Goal: Communication & Community: Answer question/provide support

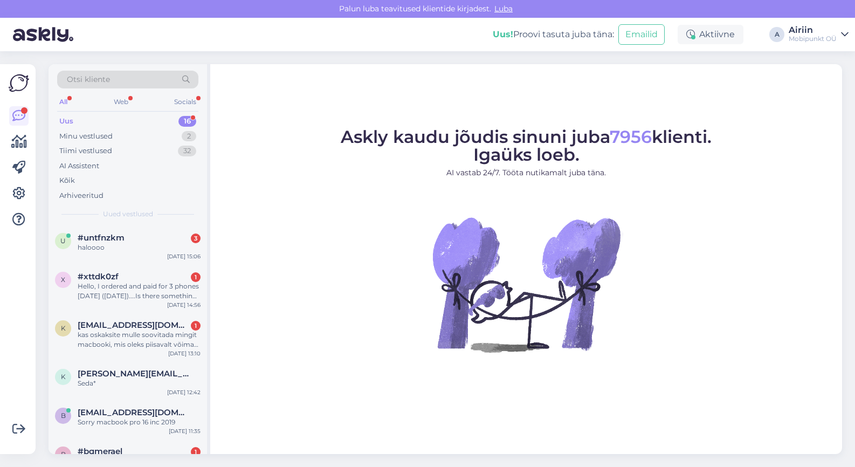
click at [160, 122] on div "Uus 16" at bounding box center [127, 121] width 141 height 15
click at [148, 236] on div "#untfnzkm 3" at bounding box center [139, 238] width 123 height 10
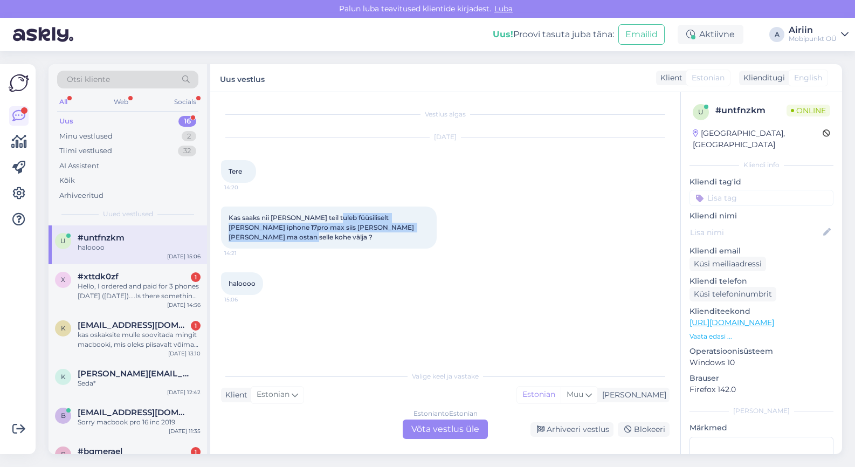
drag, startPoint x: 332, startPoint y: 219, endPoint x: 333, endPoint y: 243, distance: 23.7
click at [333, 243] on div "Kas saaks nii [PERSON_NAME] teil tuleb füüsiliselt [PERSON_NAME] iphone 17pro m…" at bounding box center [329, 227] width 216 height 42
click at [424, 433] on div "Estonian to Estonian Võta vestlus üle" at bounding box center [445, 428] width 85 height 19
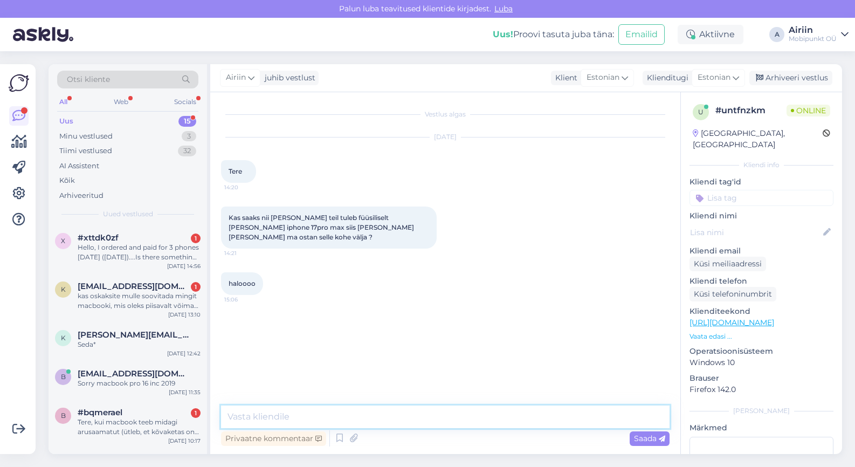
click at [415, 427] on textarea at bounding box center [445, 416] width 448 height 23
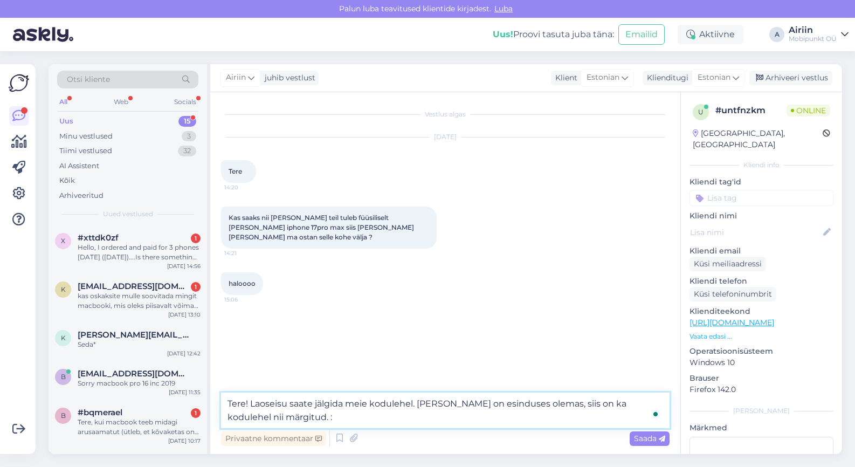
type textarea "Tere! Laoseisu saate jälgida meie kodulehel. [PERSON_NAME] on esinduses olemas,…"
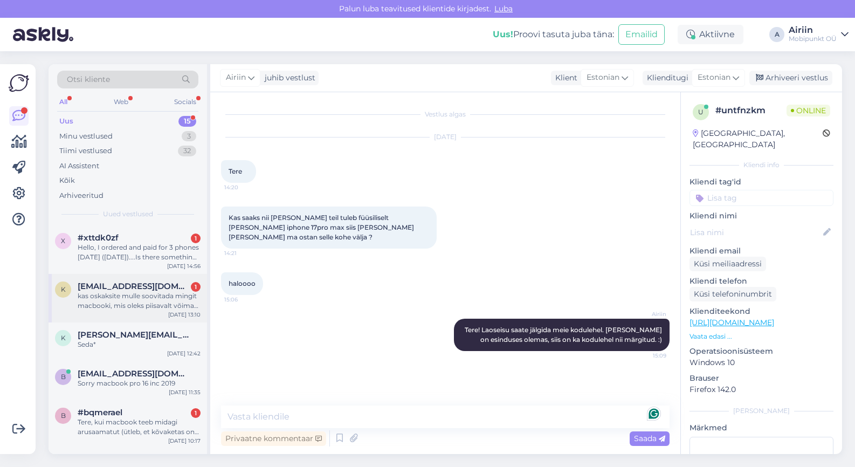
click at [160, 276] on div "k [EMAIL_ADDRESS][DOMAIN_NAME] 1 kas oskaksite mulle soovitada mingit macbooki,…" at bounding box center [128, 298] width 158 height 49
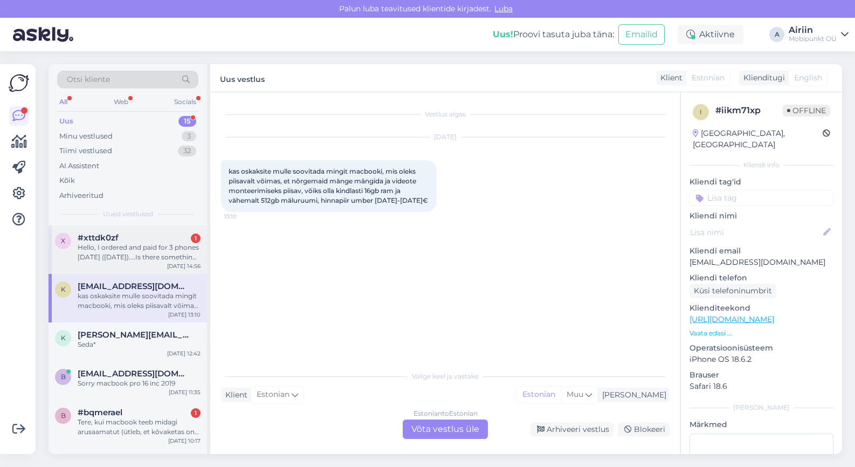
click at [164, 254] on div "Hello, I ordered and paid for 3 phones [DATE] ([DATE])....Is there something wr…" at bounding box center [139, 252] width 123 height 19
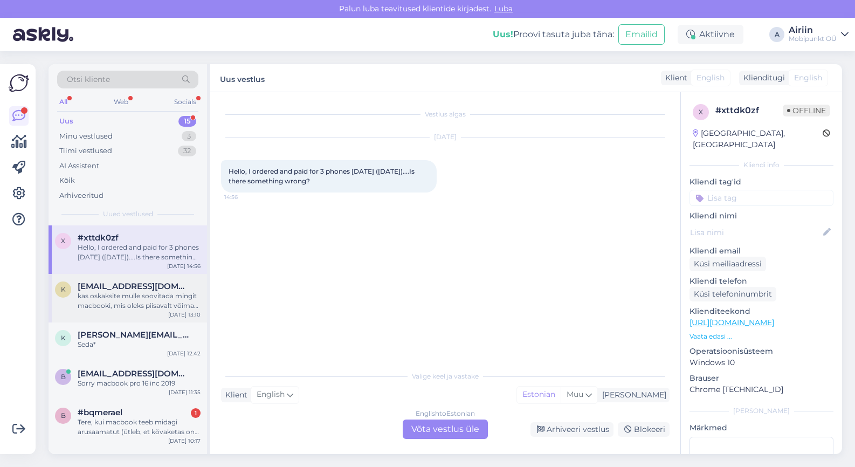
click at [123, 312] on div "k [EMAIL_ADDRESS][DOMAIN_NAME] kas oskaksite mulle soovitada mingit macbooki, m…" at bounding box center [128, 298] width 158 height 49
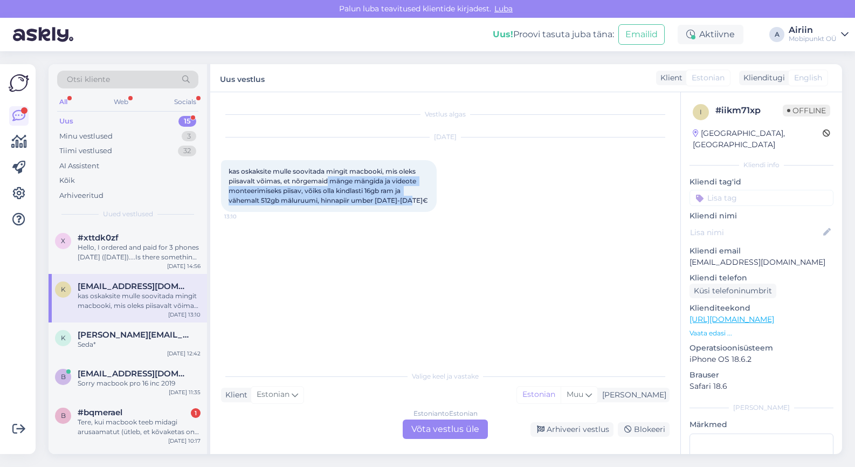
drag, startPoint x: 328, startPoint y: 178, endPoint x: 322, endPoint y: 205, distance: 27.5
click at [322, 205] on div "kas oskaksite mulle soovitada mingit macbooki, mis oleks piisavalt võimas, et n…" at bounding box center [329, 186] width 216 height 52
click at [343, 195] on div "kas oskaksite mulle soovitada mingit macbooki, mis oleks piisavalt võimas, et n…" at bounding box center [329, 186] width 216 height 52
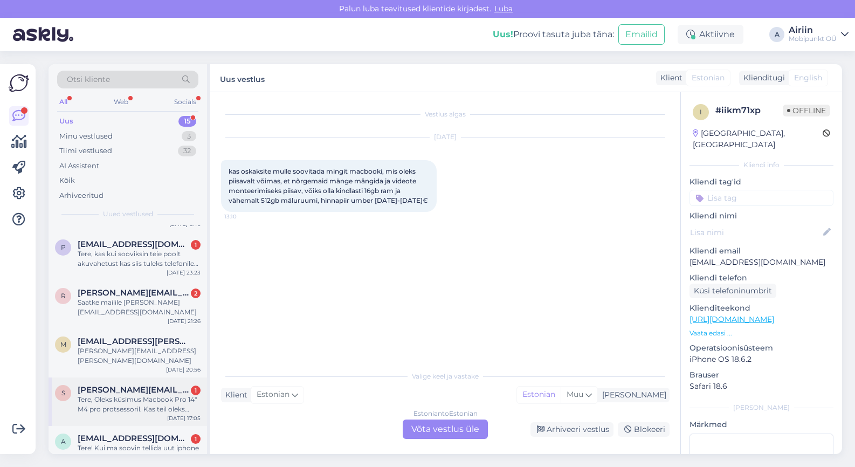
scroll to position [439, 0]
click at [100, 444] on div "Tere! Kui ma soovin tellida uut iphone 17 pro maxi, ja ma tahaks tuua sisse oma…" at bounding box center [139, 453] width 123 height 19
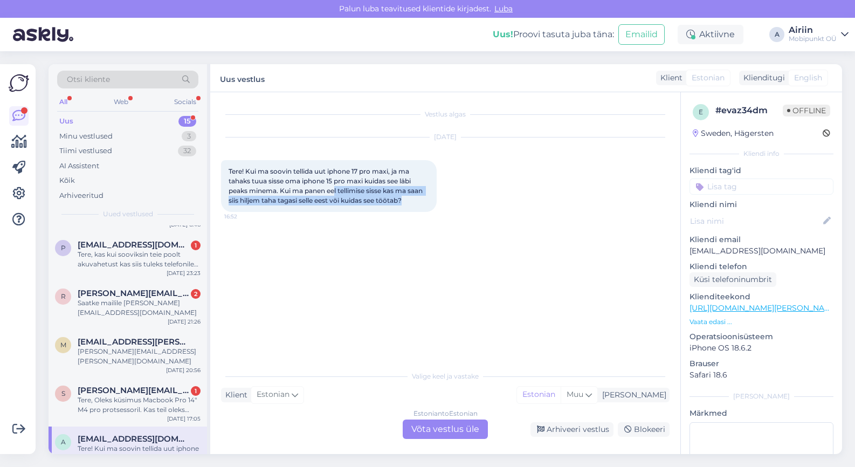
drag, startPoint x: 335, startPoint y: 191, endPoint x: 335, endPoint y: 204, distance: 12.9
click at [335, 204] on div "Tere! Kui ma soovin tellida uut iphone 17 pro maxi, ja ma tahaks tuua sisse oma…" at bounding box center [329, 186] width 216 height 52
click at [336, 201] on span "Tere! Kui ma soovin tellida uut iphone 17 pro maxi, ja ma tahaks tuua sisse oma…" at bounding box center [327, 185] width 196 height 37
click at [434, 427] on div "Estonian to Estonian Võta vestlus üle" at bounding box center [445, 428] width 85 height 19
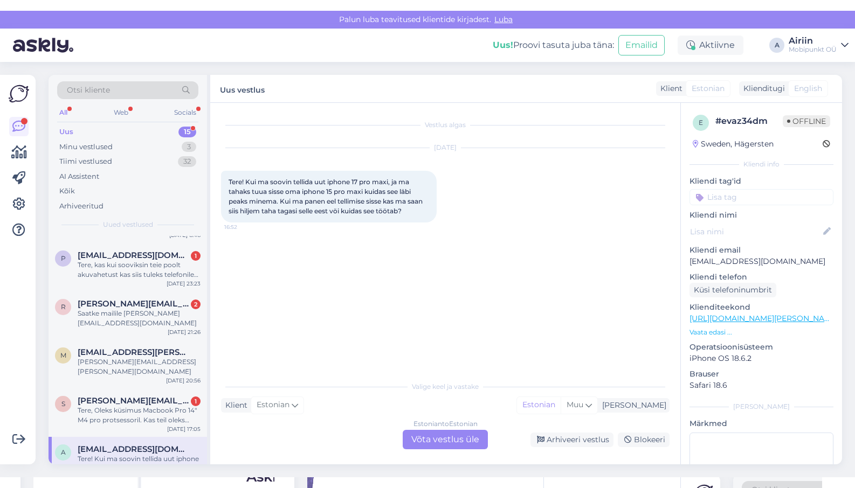
scroll to position [0, 0]
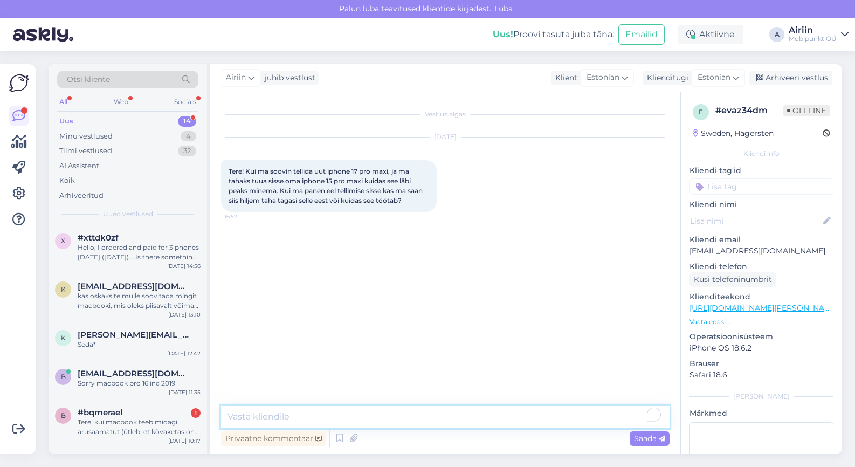
click at [412, 422] on textarea at bounding box center [445, 416] width 448 height 23
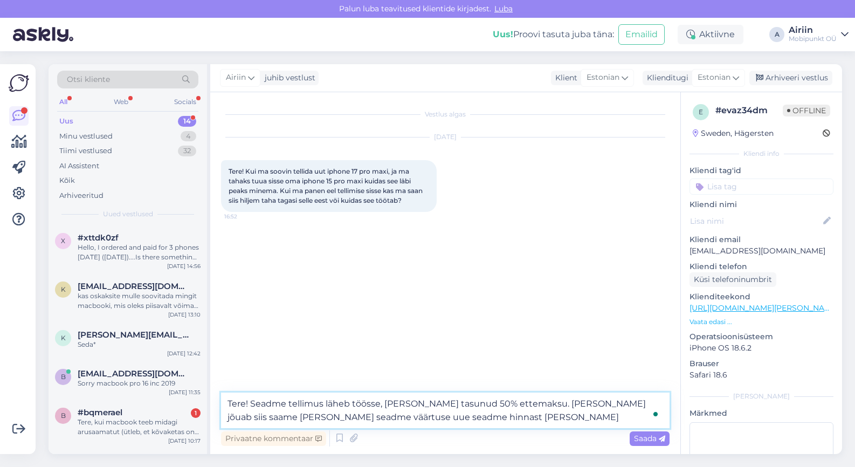
type textarea "Tere! Seadme tellimus läheb töösse, [PERSON_NAME] tasunud 50% ettemaksu. [PERSO…"
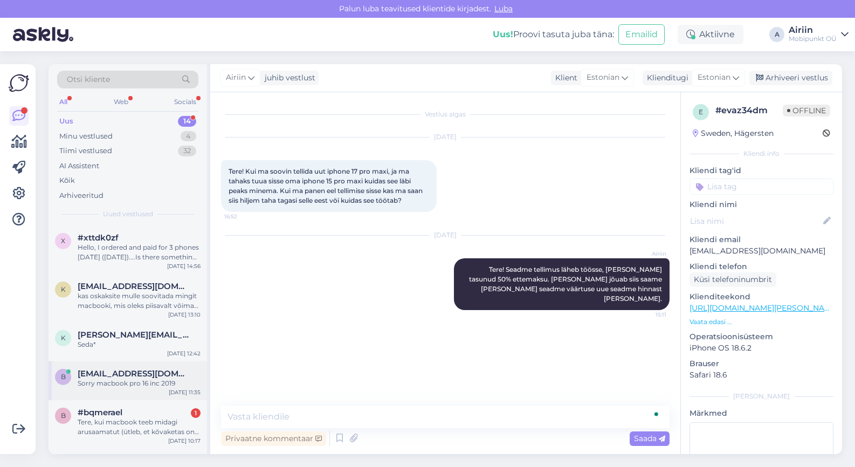
click at [125, 382] on div "Sorry macbook pro 16 inc 2019" at bounding box center [139, 383] width 123 height 10
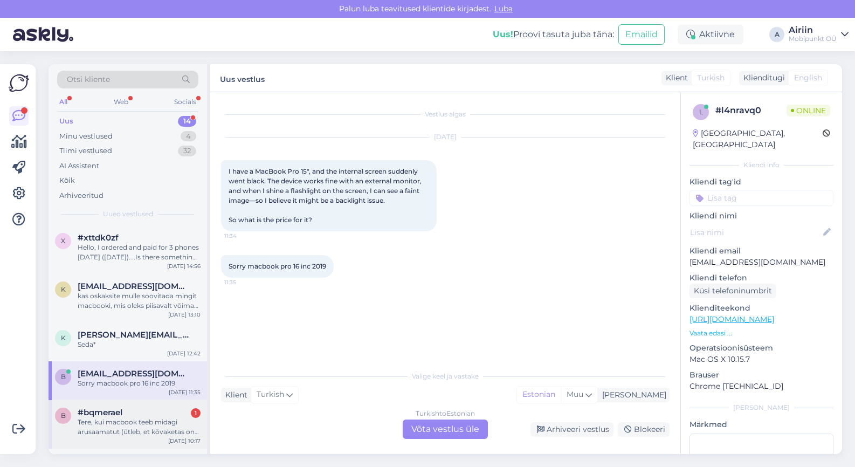
click at [131, 423] on div "Tere, kui macbook teeb midagi arusaamatut (ütleb, et kõvaketas on täis, kuigi p…" at bounding box center [139, 426] width 123 height 19
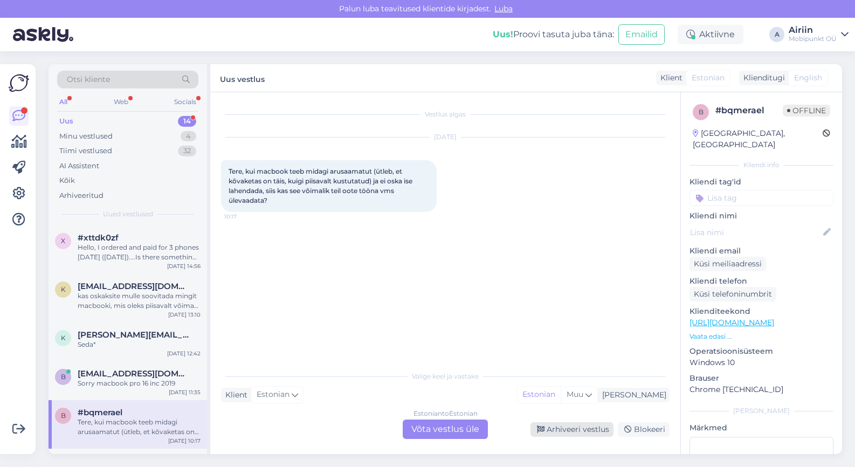
click at [589, 429] on div "Arhiveeri vestlus" at bounding box center [571, 429] width 83 height 15
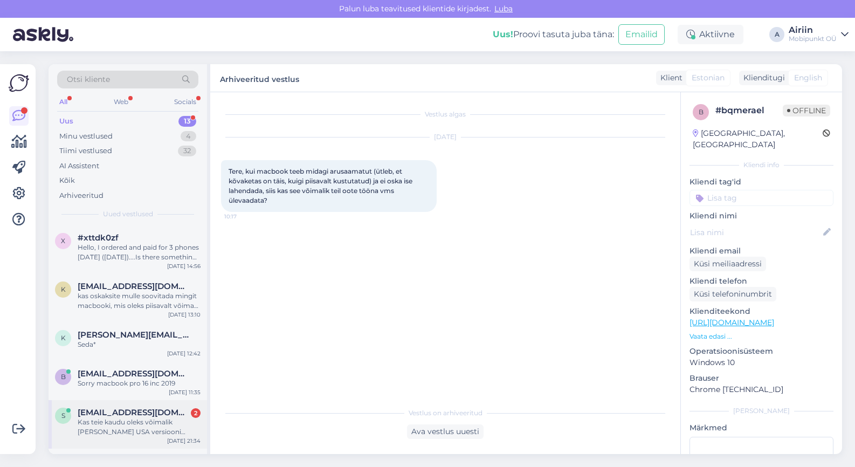
click at [160, 415] on div "[EMAIL_ADDRESS][DOMAIN_NAME] 2" at bounding box center [139, 413] width 123 height 10
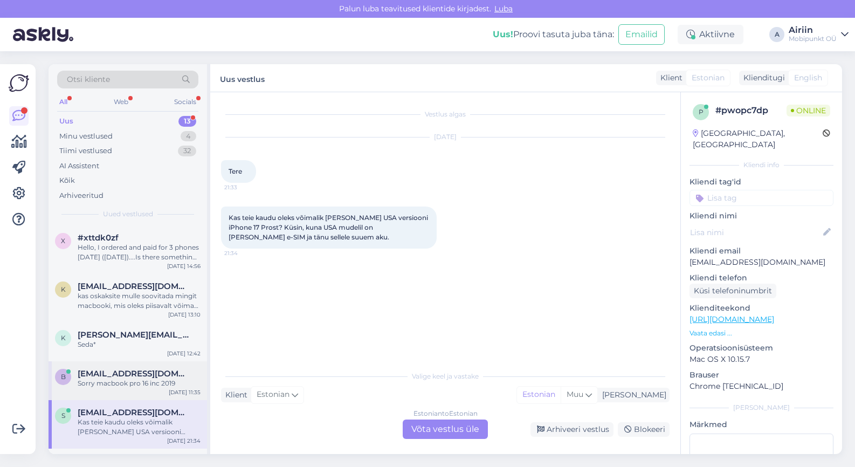
click at [152, 396] on div "b [EMAIL_ADDRESS][DOMAIN_NAME] Sorry macbook pro 16 inc [DATE] 11:35" at bounding box center [128, 380] width 158 height 39
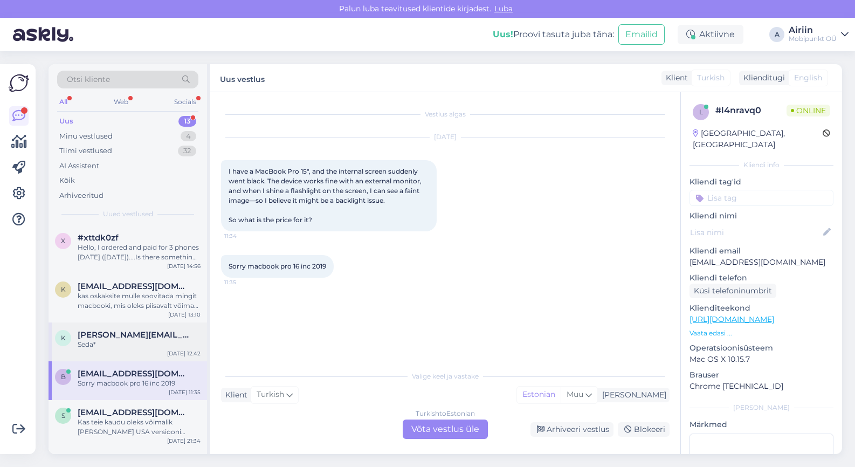
click at [158, 336] on span "[PERSON_NAME][EMAIL_ADDRESS][PERSON_NAME][DOMAIN_NAME]" at bounding box center [134, 335] width 112 height 10
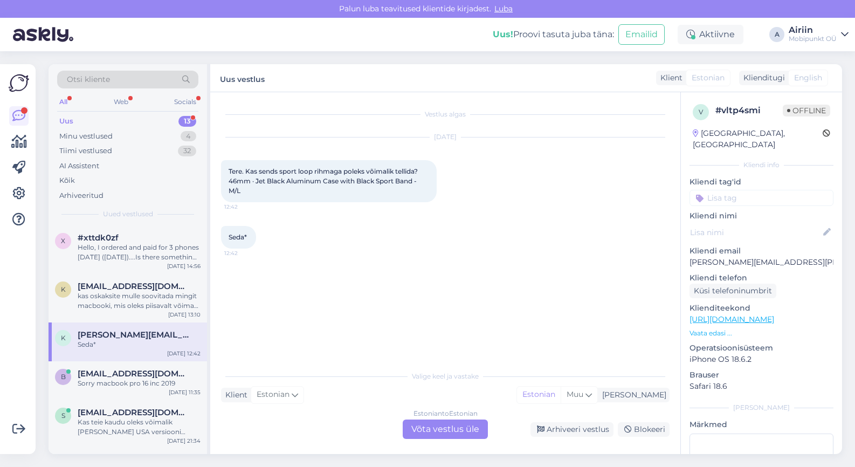
click at [774, 314] on link "[URL][DOMAIN_NAME]" at bounding box center [731, 319] width 85 height 10
click at [165, 293] on div "kas oskaksite mulle soovitada mingit macbooki, mis oleks piisavalt võimas, et n…" at bounding box center [139, 300] width 123 height 19
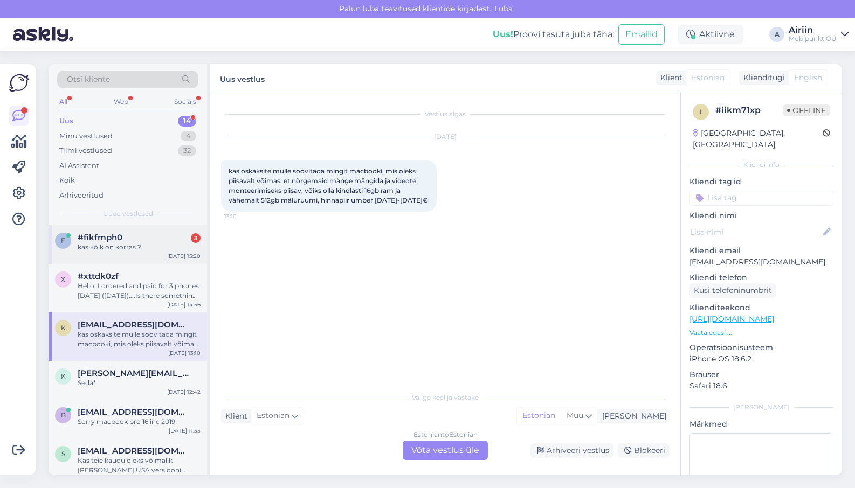
click at [145, 234] on div "#fikfmph0 3" at bounding box center [139, 238] width 123 height 10
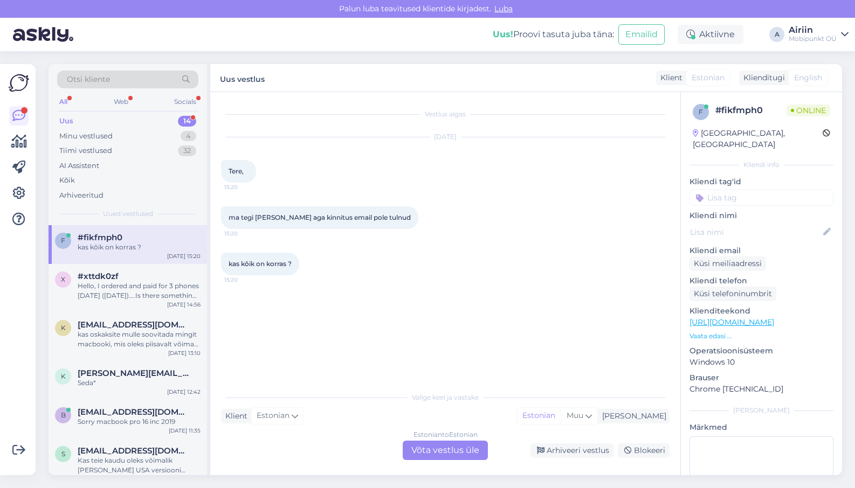
click at [751, 317] on link "[URL][DOMAIN_NAME]" at bounding box center [731, 322] width 85 height 10
click at [432, 457] on div "Estonian to Estonian Võta vestlus üle" at bounding box center [445, 450] width 85 height 19
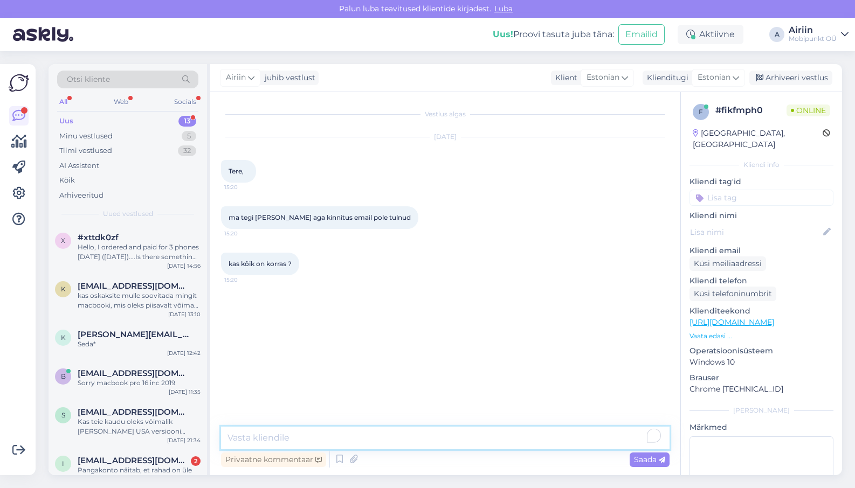
click at [418, 447] on textarea at bounding box center [445, 438] width 448 height 23
type textarea "Tere! [PERSON_NAME] nimel tellimus oli?"
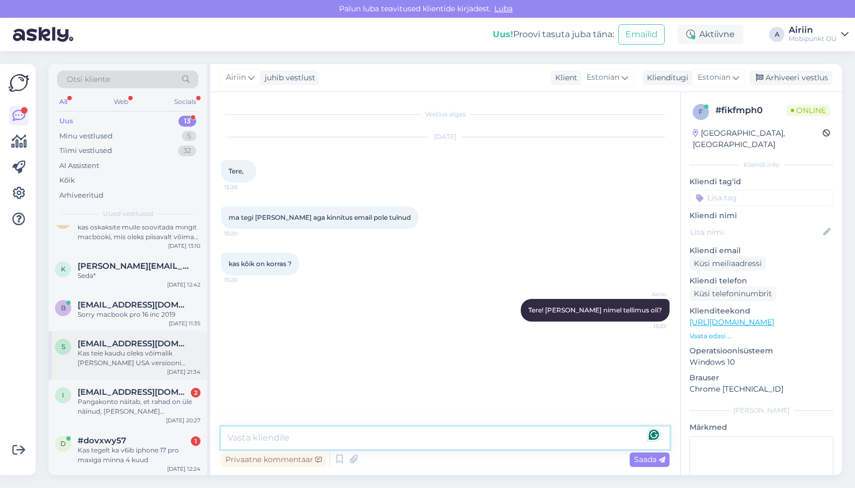
scroll to position [81, 0]
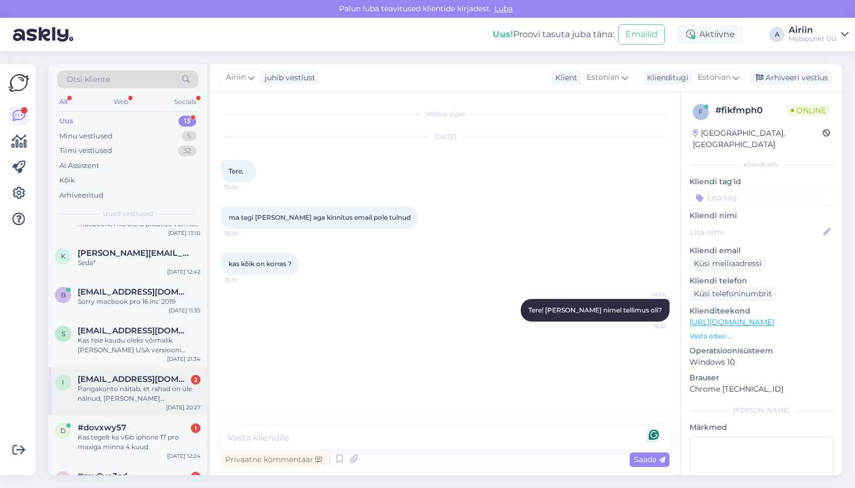
click at [145, 402] on div "Pangakonto näitab, et rahad on üle näinud, [PERSON_NAME] kinnituskirjasid ja ar…" at bounding box center [139, 393] width 123 height 19
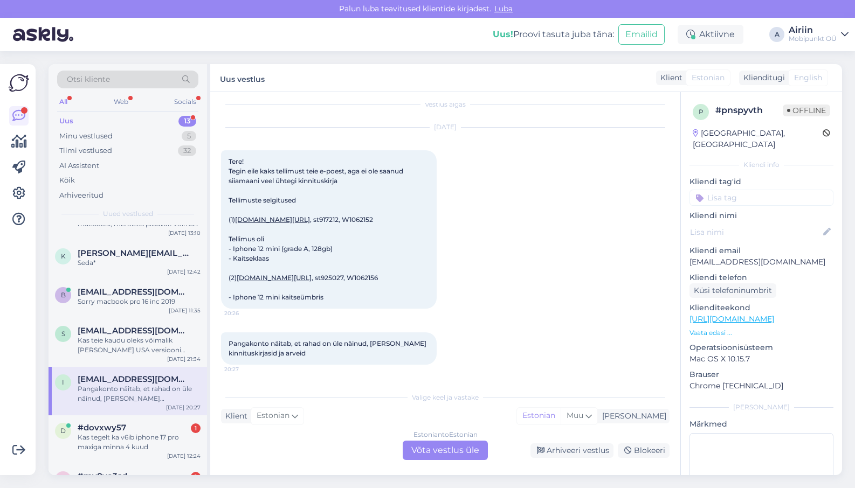
scroll to position [49, 0]
click at [141, 429] on div "#dovxwy57 1" at bounding box center [139, 428] width 123 height 10
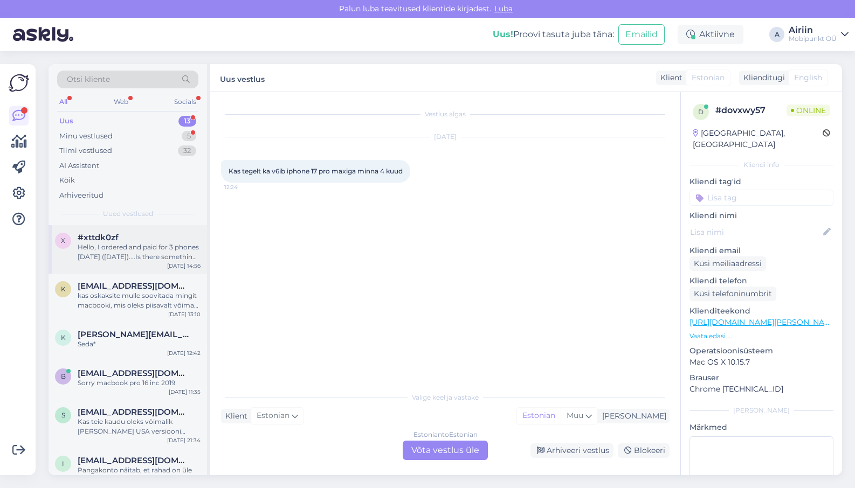
scroll to position [0, 0]
click at [170, 135] on div "Minu vestlused 5" at bounding box center [127, 136] width 141 height 15
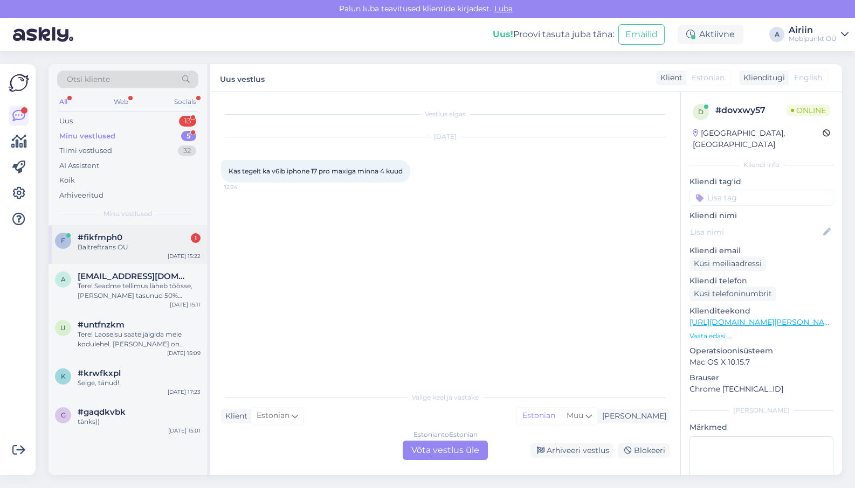
click at [151, 238] on div "#fikfmph0 1" at bounding box center [139, 238] width 123 height 10
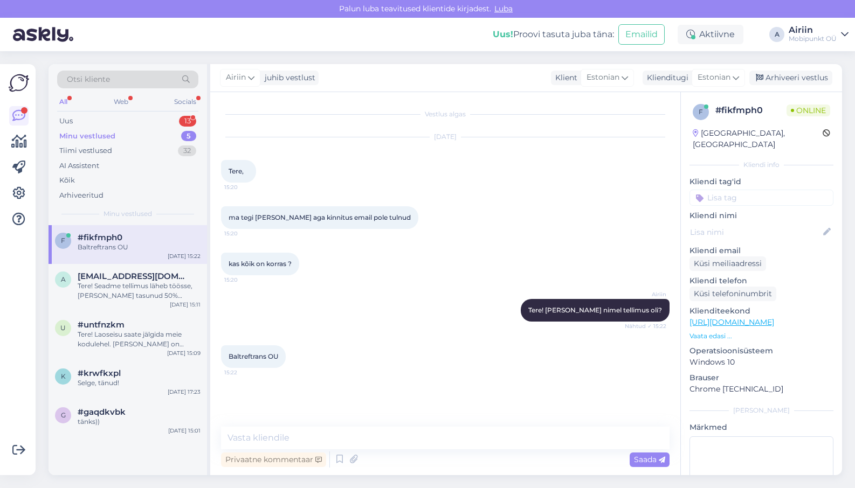
scroll to position [9, 0]
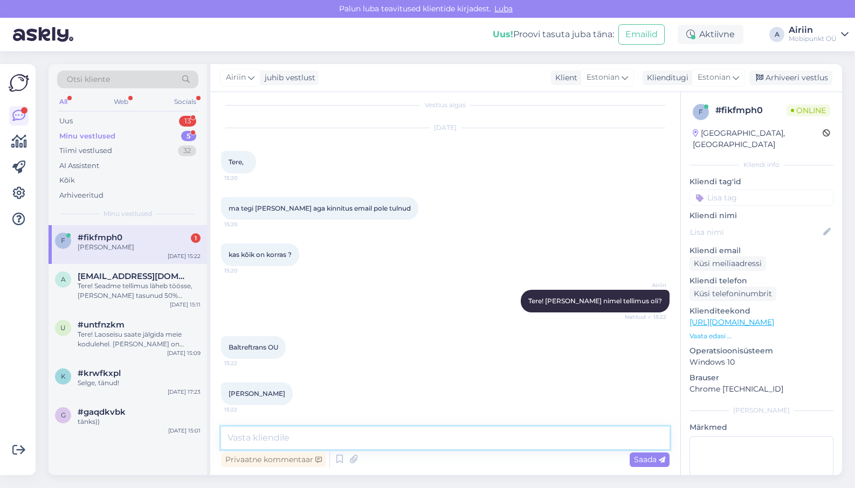
click at [322, 429] on textarea at bounding box center [445, 438] width 448 height 23
type textarea "T"
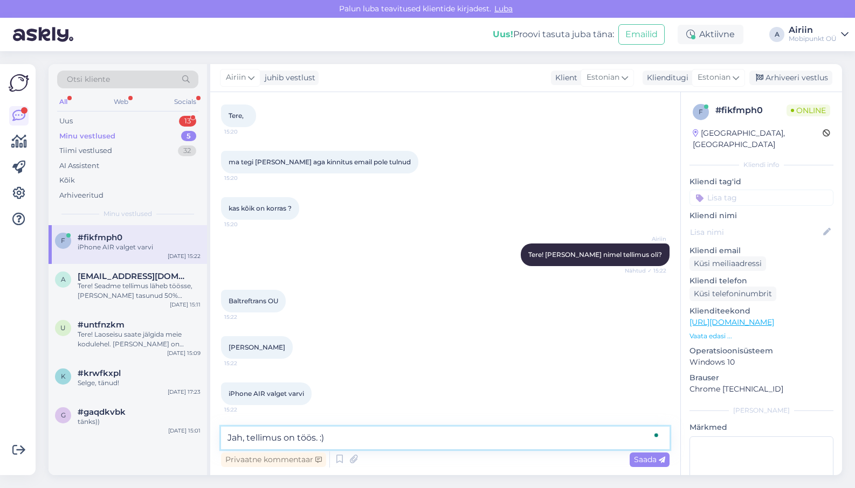
type textarea "Jah, tellimus on töös. :)"
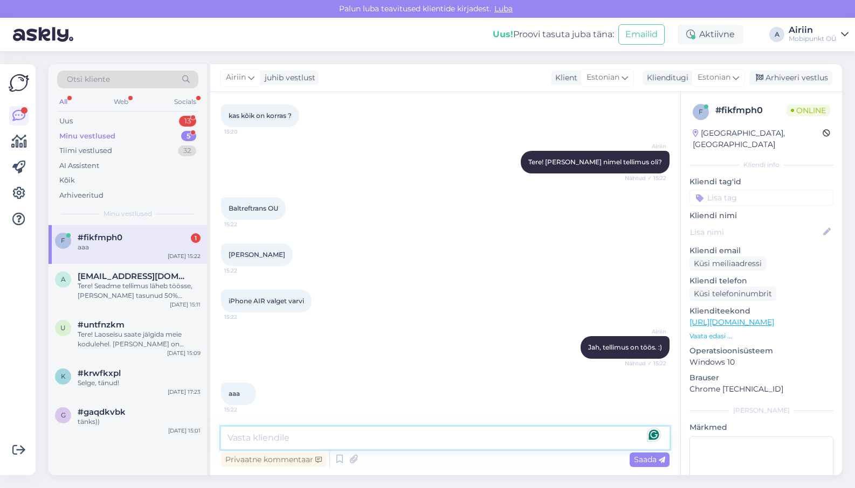
scroll to position [195, 0]
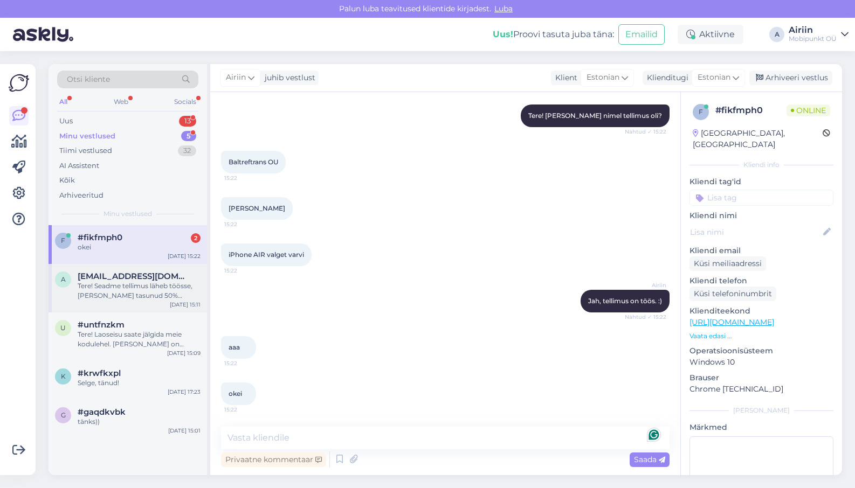
click at [156, 278] on span "[EMAIL_ADDRESS][DOMAIN_NAME]" at bounding box center [134, 277] width 112 height 10
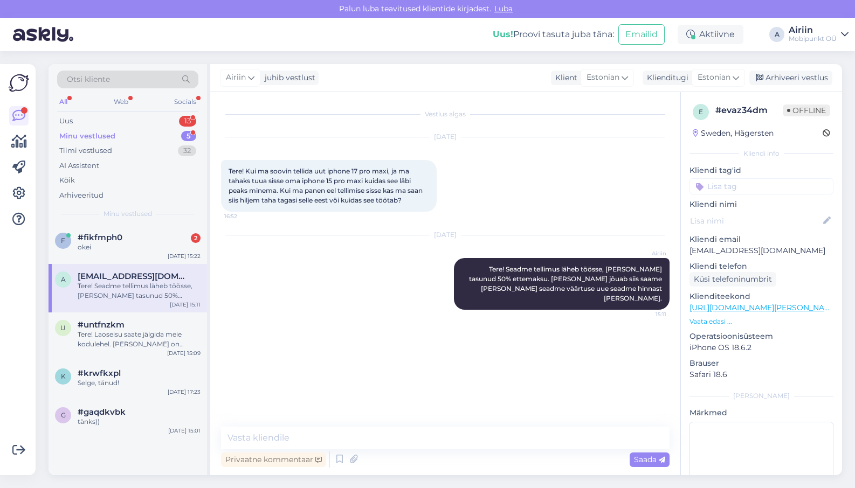
scroll to position [0, 0]
click at [152, 251] on div "f #fikfmph0 2 okei [DATE] 15:22" at bounding box center [128, 244] width 158 height 39
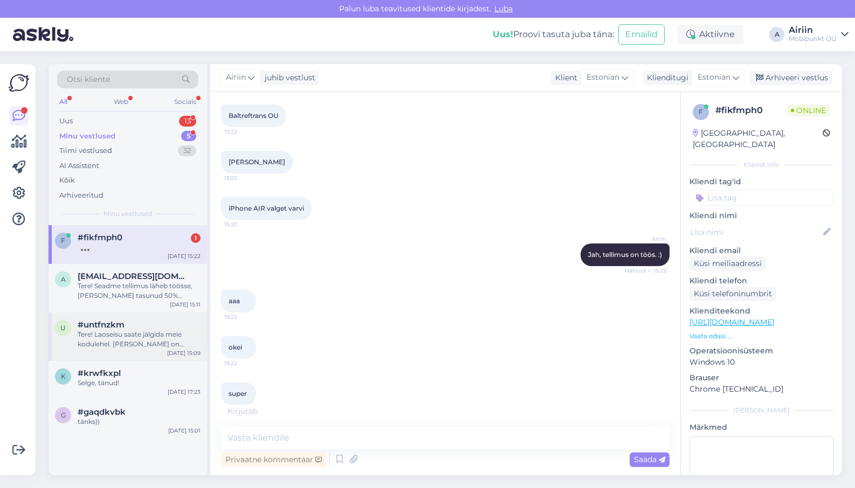
scroll to position [287, 0]
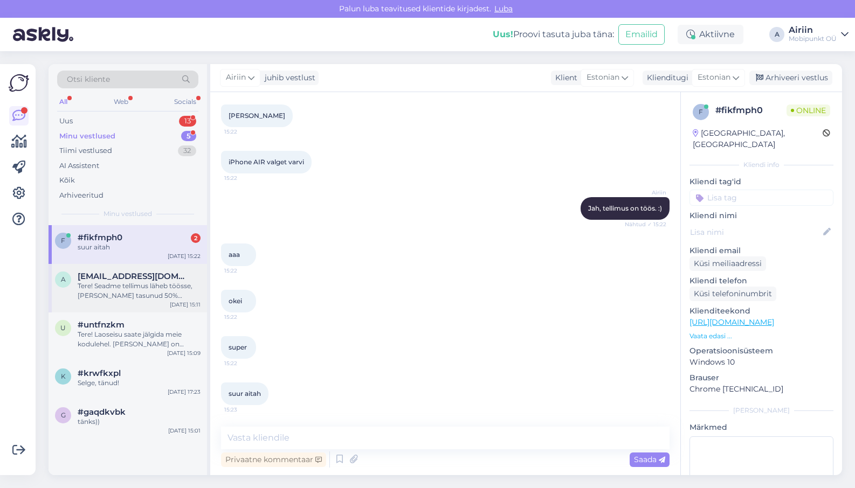
click at [117, 302] on div "a [EMAIL_ADDRESS][DOMAIN_NAME] Tere! Seadme tellimus läheb töösse, [PERSON_NAME…" at bounding box center [128, 288] width 158 height 49
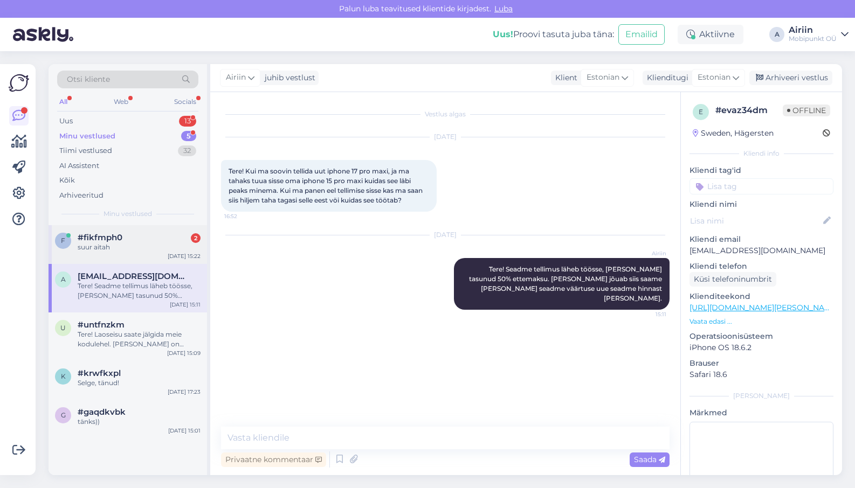
click at [137, 259] on div "f #fikfmph0 2 suur aitah [DATE] 15:22" at bounding box center [128, 244] width 158 height 39
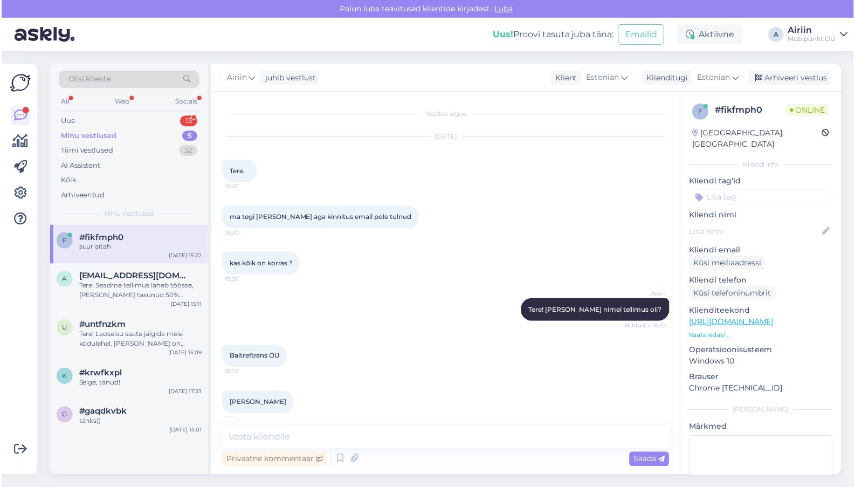
scroll to position [231, 0]
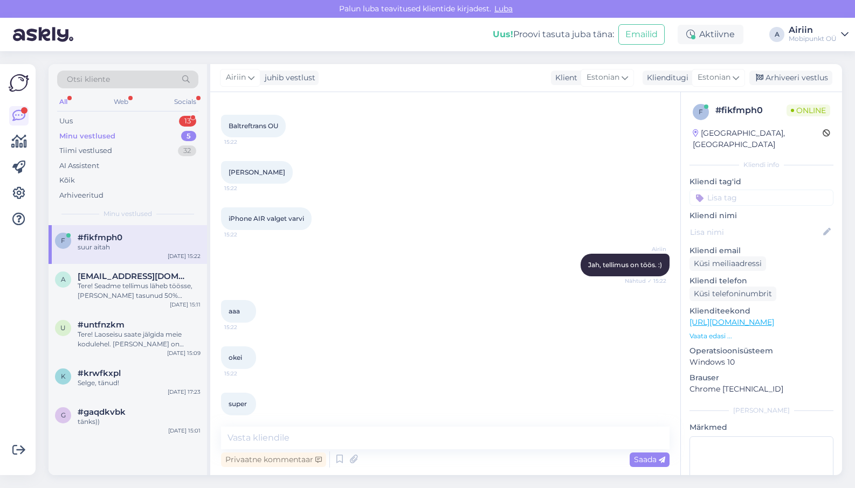
click at [125, 129] on div "Minu vestlused 5" at bounding box center [127, 136] width 141 height 15
click at [128, 121] on div "Uus 13" at bounding box center [127, 121] width 141 height 15
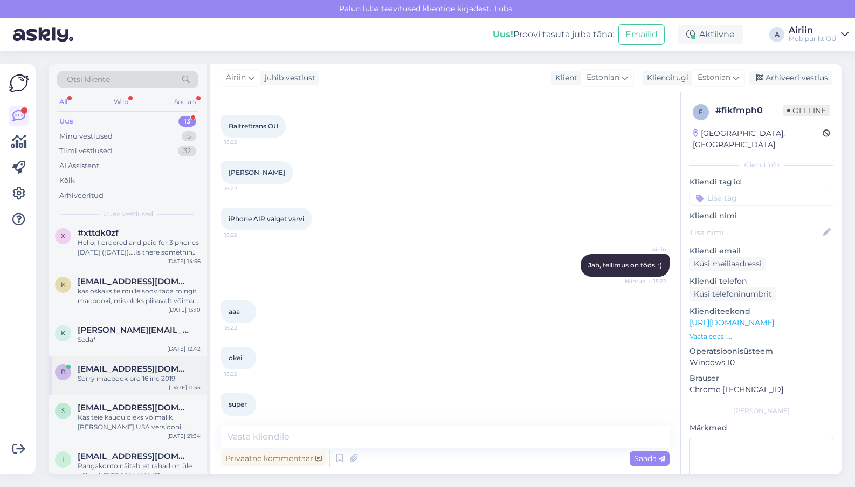
scroll to position [6, 0]
click at [121, 324] on span "[PERSON_NAME][EMAIL_ADDRESS][PERSON_NAME][DOMAIN_NAME]" at bounding box center [134, 328] width 112 height 10
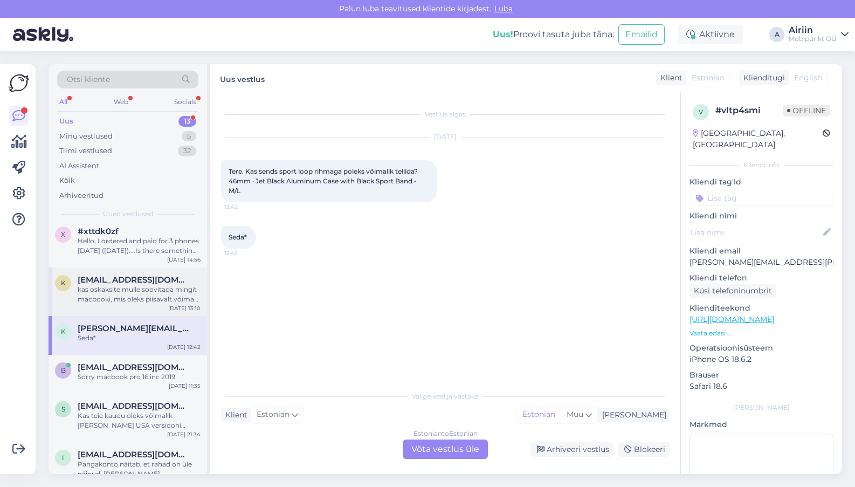
click at [133, 298] on div "kas oskaksite mulle soovitada mingit macbooki, mis oleks piisavalt võimas, et n…" at bounding box center [139, 294] width 123 height 19
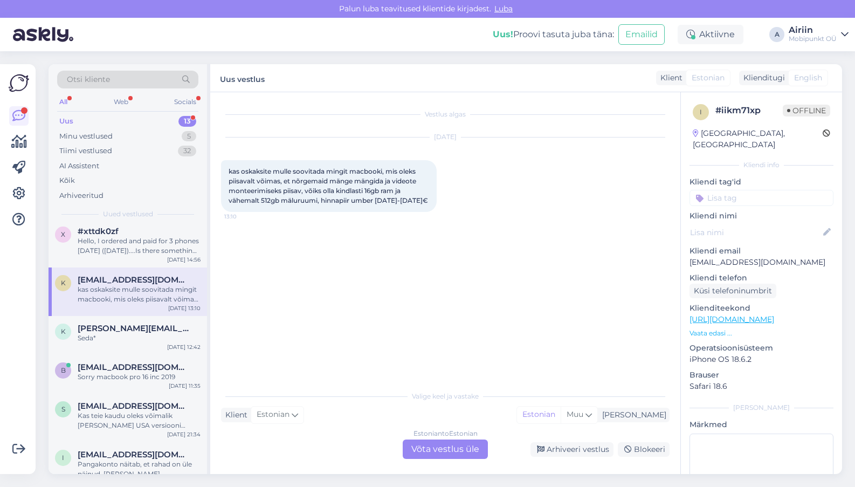
click at [436, 448] on div "Estonian to Estonian Võta vestlus üle" at bounding box center [445, 448] width 85 height 19
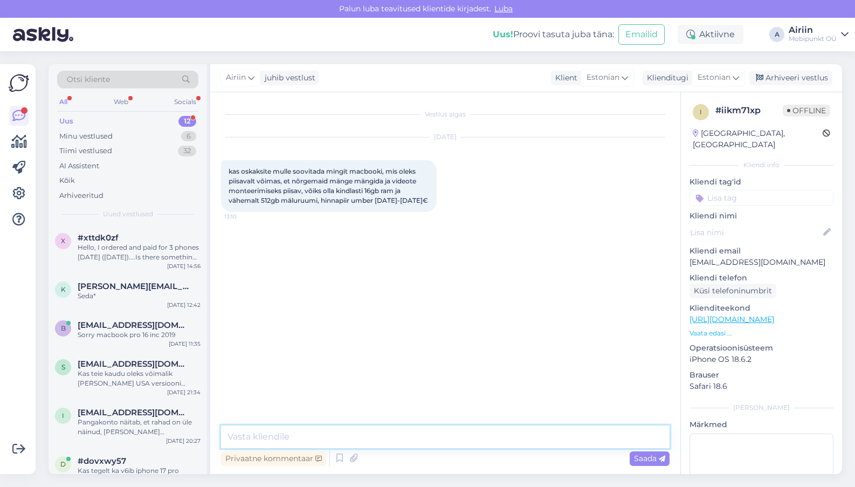
click at [433, 445] on textarea at bounding box center [445, 436] width 448 height 23
paste textarea "[URL][DOMAIN_NAME]"
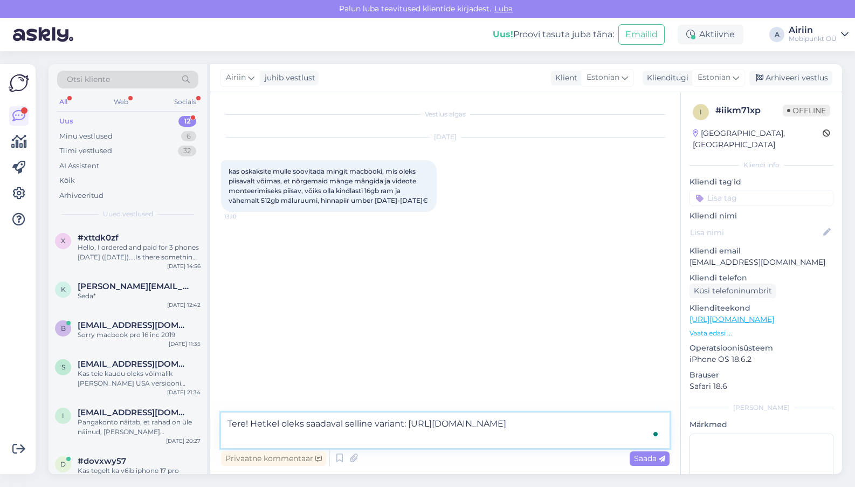
click at [404, 425] on textarea "Tere! Hetkel oleks saadaval selline variant: [URL][DOMAIN_NAME]" at bounding box center [445, 430] width 448 height 36
type textarea "Tere! Hetkel oleks saadaval selline variant, arvuti sobib soovitud tegevusteks …"
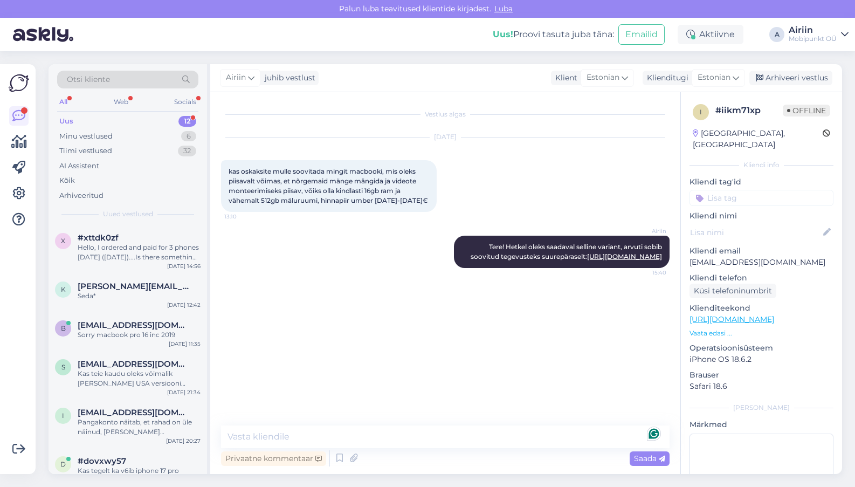
click at [135, 120] on div "Uus 12" at bounding box center [127, 121] width 141 height 15
click at [139, 129] on div "Minu vestlused 6" at bounding box center [127, 136] width 141 height 15
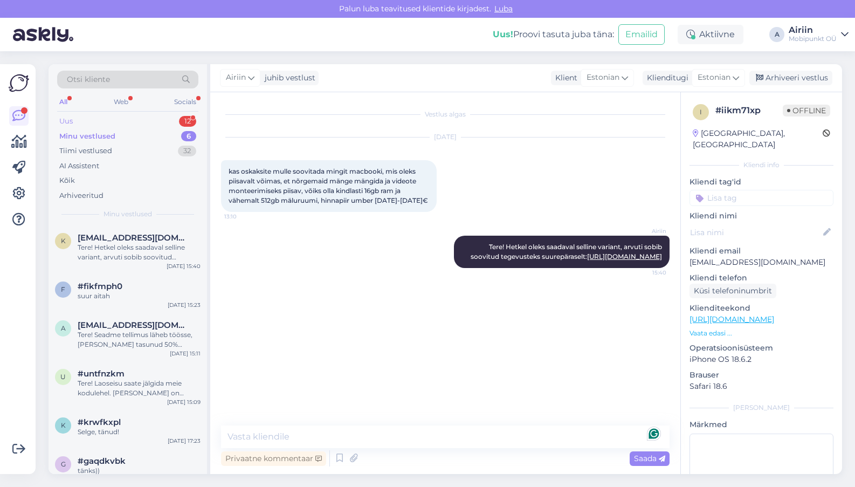
click at [133, 114] on div "Uus 12" at bounding box center [127, 121] width 141 height 15
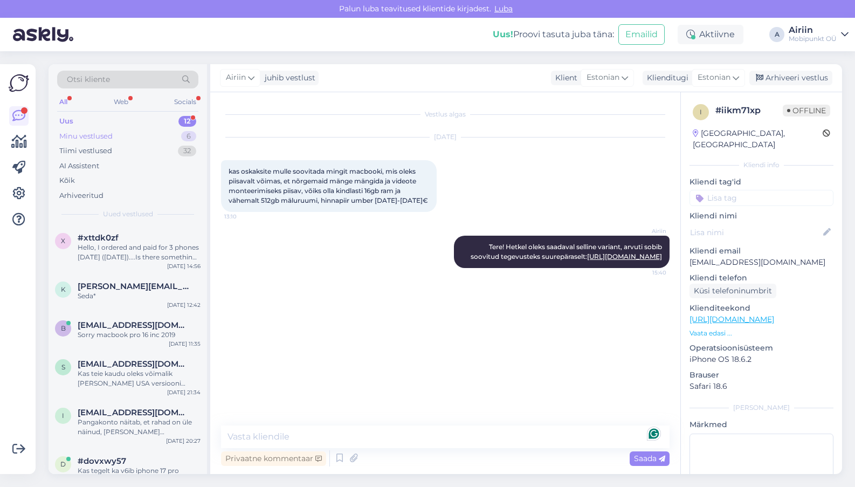
click at [125, 132] on div "Minu vestlused 6" at bounding box center [127, 136] width 141 height 15
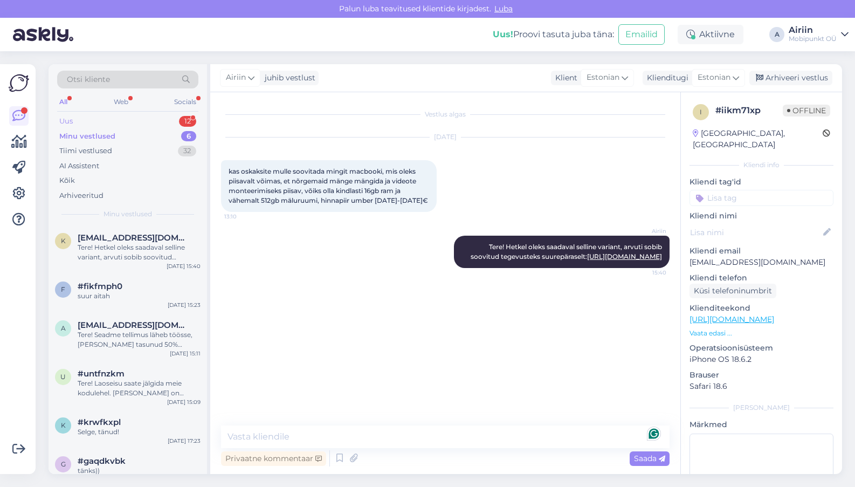
click at [129, 118] on div "Uus 12" at bounding box center [127, 121] width 141 height 15
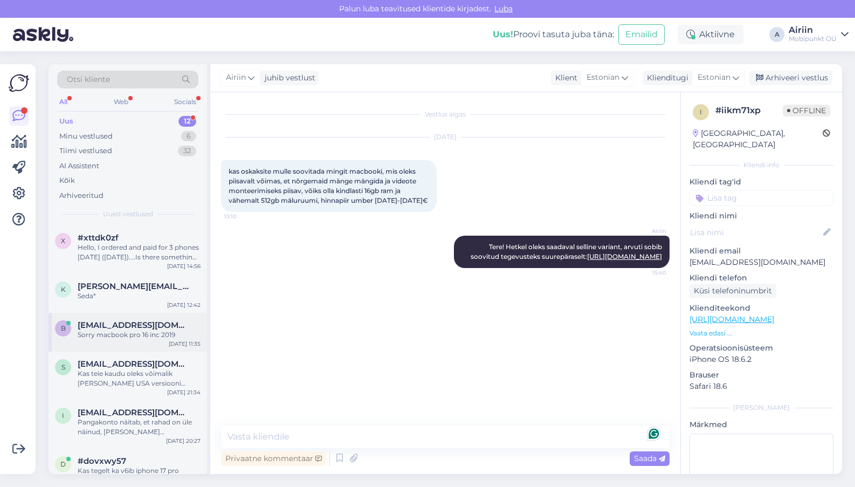
click at [120, 340] on div "b [EMAIL_ADDRESS][DOMAIN_NAME] Sorry macbook pro 16 inc [DATE] 11:35" at bounding box center [128, 332] width 158 height 39
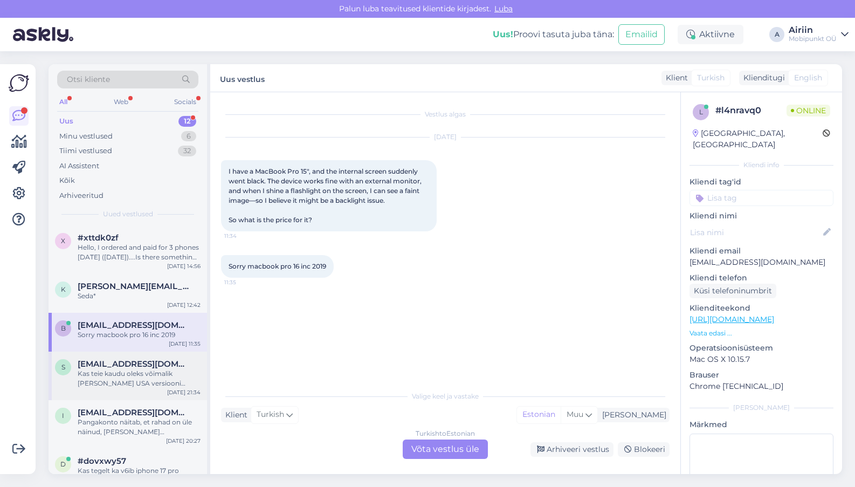
click at [135, 390] on div "s [EMAIL_ADDRESS][DOMAIN_NAME] Kas teie kaudu oleks võimalik [PERSON_NAME] USA …" at bounding box center [128, 375] width 158 height 49
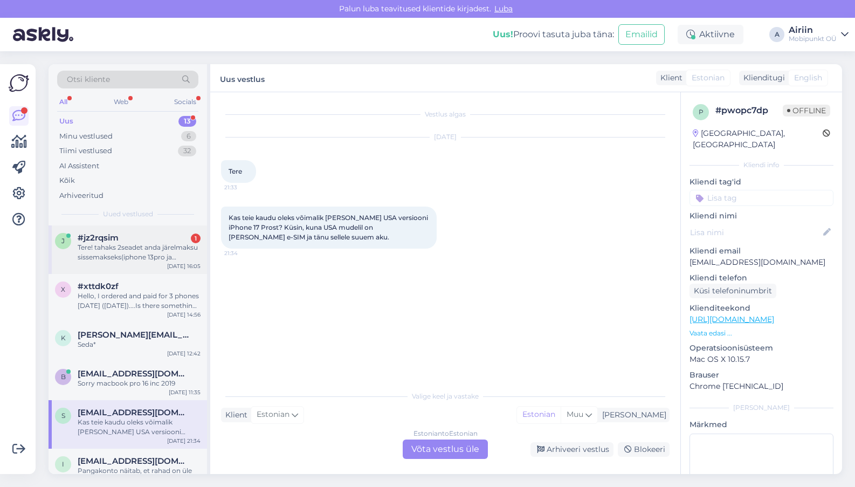
click at [122, 261] on div "j #jz2rqsim 1 Tere! tahaks 2seadet anda järelmaksu sissemakseks(iphone 13pro ja…" at bounding box center [128, 249] width 158 height 49
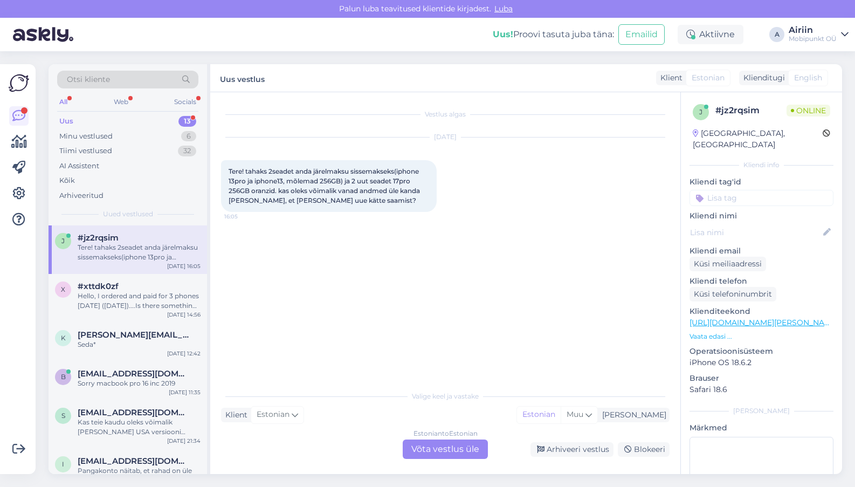
click at [440, 451] on div "Estonian to Estonian Võta vestlus üle" at bounding box center [445, 448] width 85 height 19
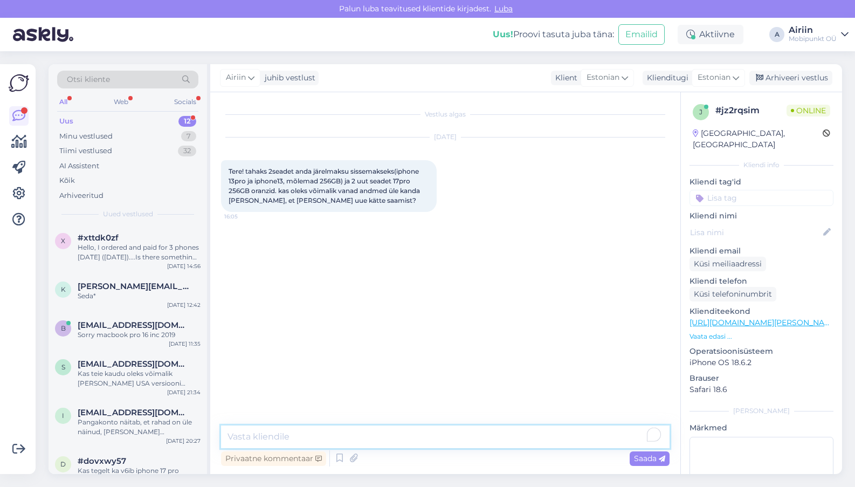
click at [427, 440] on textarea at bounding box center [445, 436] width 448 height 23
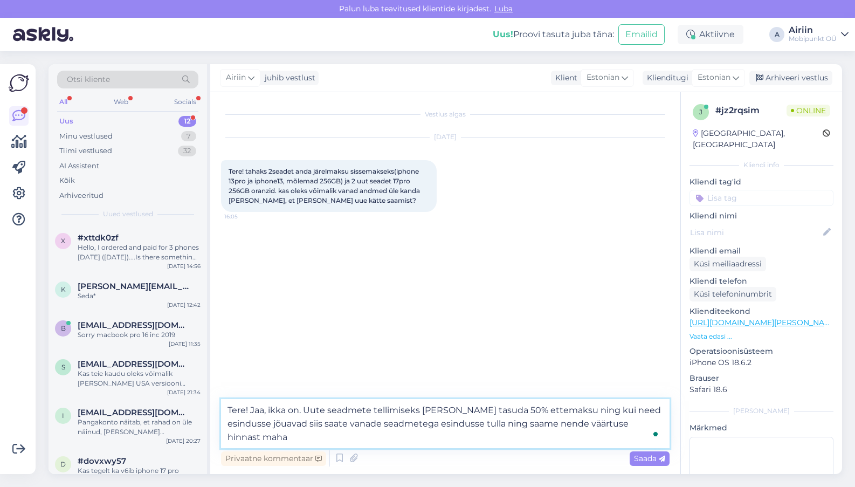
click at [628, 424] on textarea "Tere! Jaa, ikka on. Uute seadmete tellimiseks [PERSON_NAME] tasuda 50% ettemaks…" at bounding box center [445, 423] width 448 height 49
click at [565, 444] on textarea "Tere! Jaa, ikka on. Uute seadmete tellimiseks [PERSON_NAME] tasuda 50% ettemaks…" at bounding box center [445, 423] width 448 height 49
type textarea "Tere! Jaa, ikka on. Uute seadmete tellimiseks [PERSON_NAME] tasuda 50% ettemaks…"
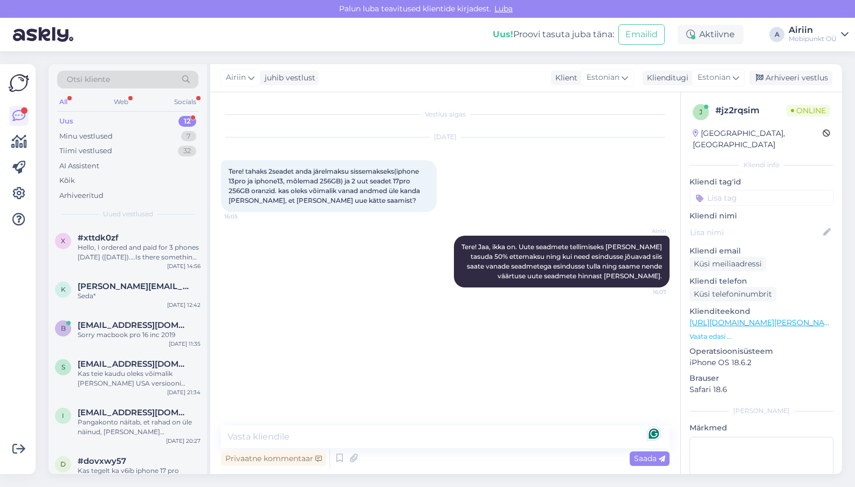
click at [154, 122] on div "Uus 12" at bounding box center [127, 121] width 141 height 15
click at [137, 243] on div "Hello, I ordered and paid for 3 phones [DATE] ([DATE])....Is there something wr…" at bounding box center [139, 252] width 123 height 19
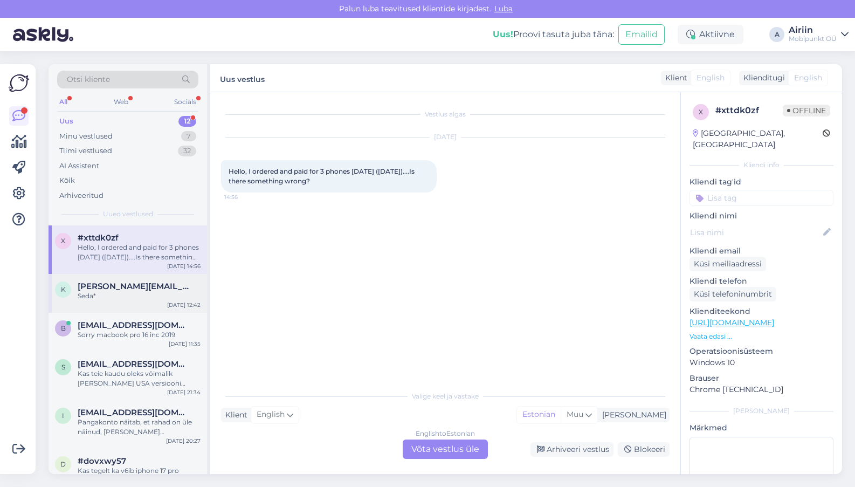
click at [147, 286] on span "[PERSON_NAME][EMAIL_ADDRESS][PERSON_NAME][DOMAIN_NAME]" at bounding box center [134, 286] width 112 height 10
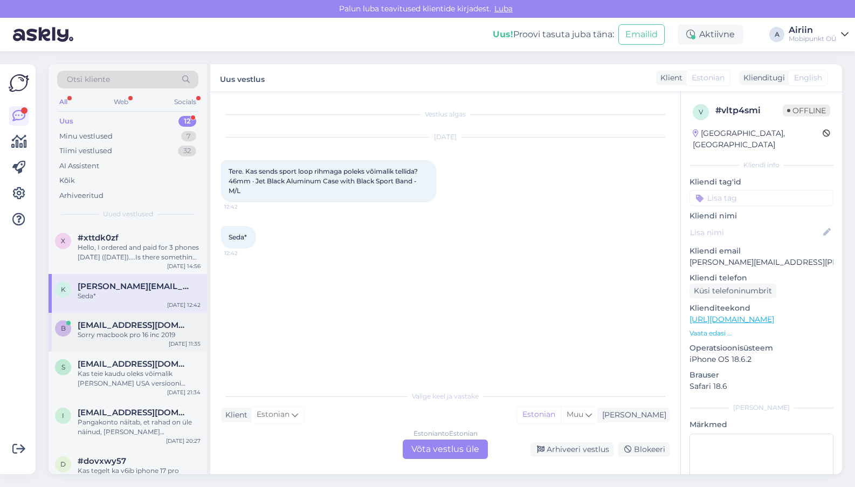
click at [137, 327] on span "[EMAIL_ADDRESS][DOMAIN_NAME]" at bounding box center [134, 325] width 112 height 10
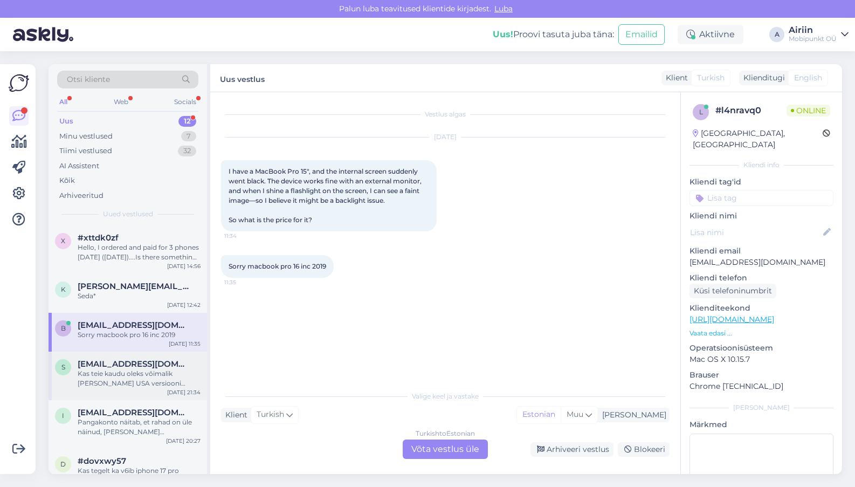
click at [162, 369] on div "Kas teie kaudu oleks võimalik [PERSON_NAME] USA versiooni iPhone 17 Prost? Küsi…" at bounding box center [139, 378] width 123 height 19
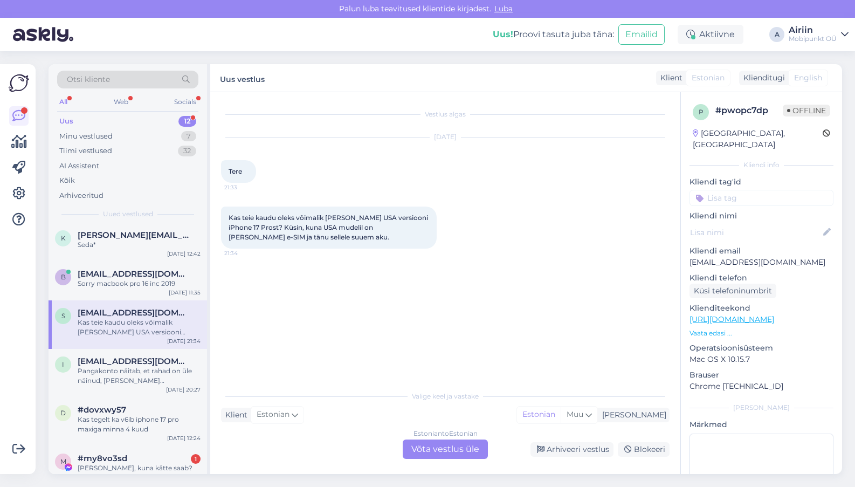
scroll to position [52, 0]
click at [142, 382] on div "Pangakonto näitab, et rahad on üle näinud, [PERSON_NAME] kinnituskirjasid ja ar…" at bounding box center [139, 374] width 123 height 19
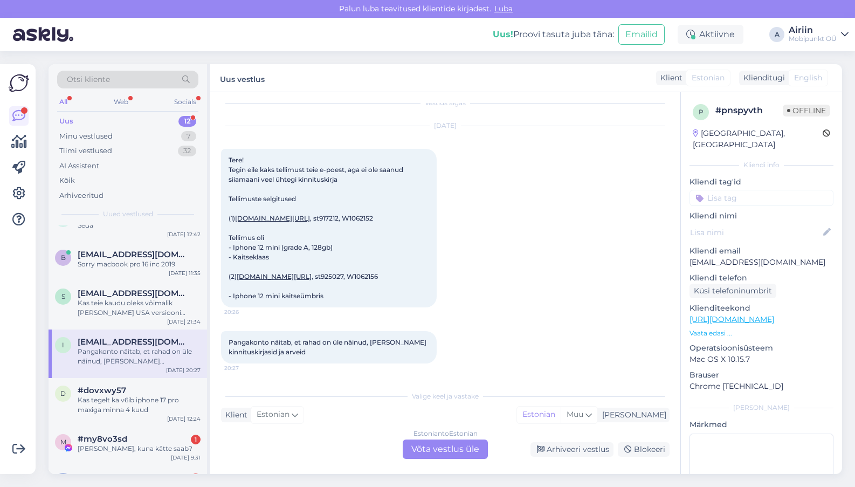
scroll to position [75, 0]
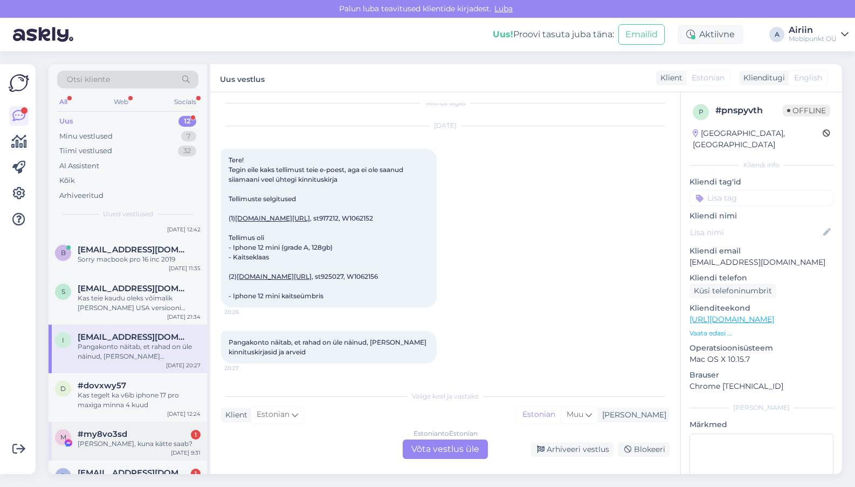
click at [140, 452] on div "m #my8vo3sd 1 [PERSON_NAME], kuna kätte saab? [DATE] 9:31" at bounding box center [128, 441] width 158 height 39
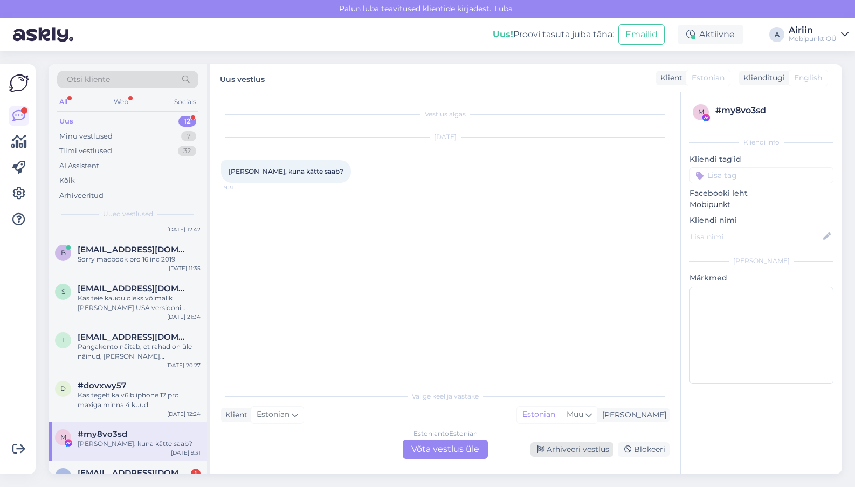
click at [544, 453] on div "Arhiveeri vestlus" at bounding box center [571, 449] width 83 height 15
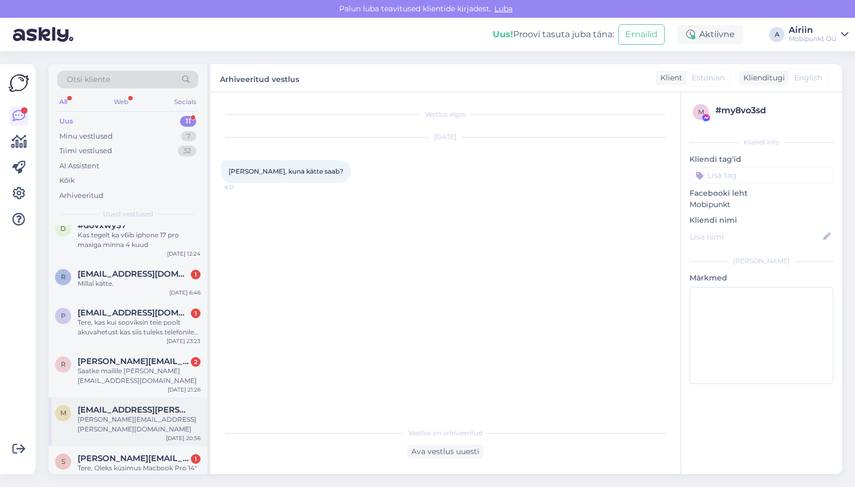
scroll to position [235, 0]
click at [133, 454] on span "[PERSON_NAME][EMAIL_ADDRESS][DOMAIN_NAME]" at bounding box center [134, 459] width 112 height 10
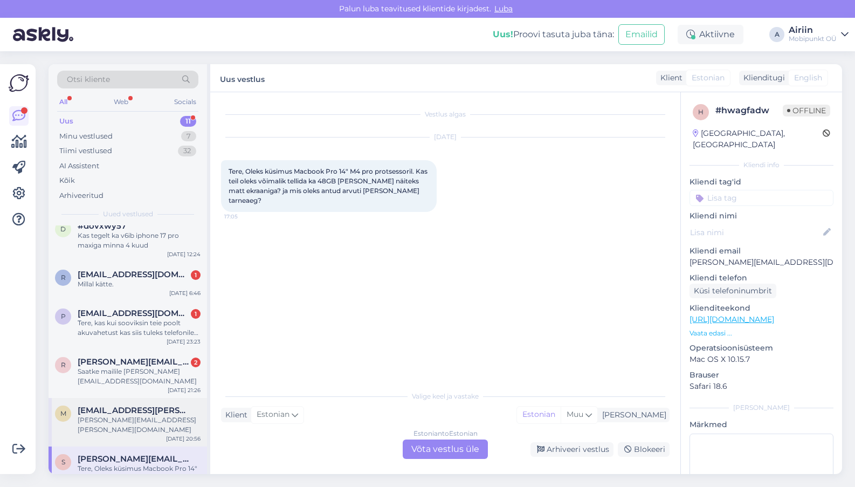
click at [126, 405] on span "[EMAIL_ADDRESS][PERSON_NAME][DOMAIN_NAME]" at bounding box center [134, 410] width 112 height 10
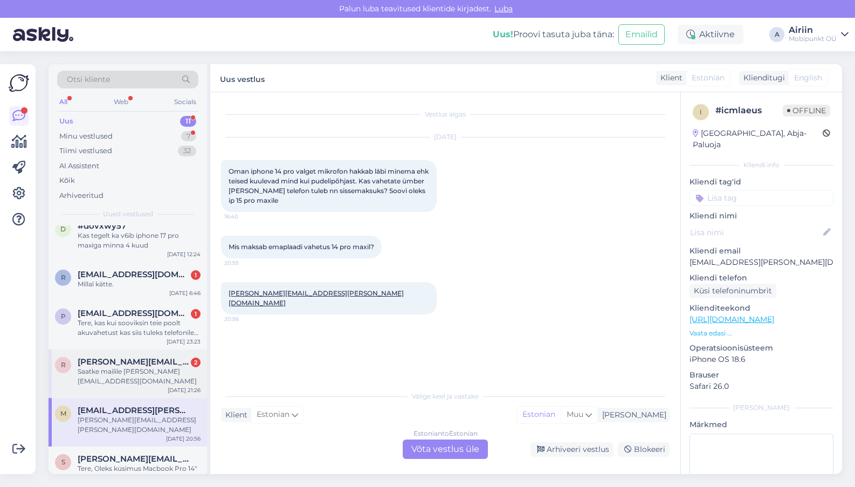
click at [121, 382] on div "[PERSON_NAME] [PERSON_NAME][EMAIL_ADDRESS][DOMAIN_NAME] 2 Saatke mailile [EMAIL…" at bounding box center [128, 373] width 158 height 49
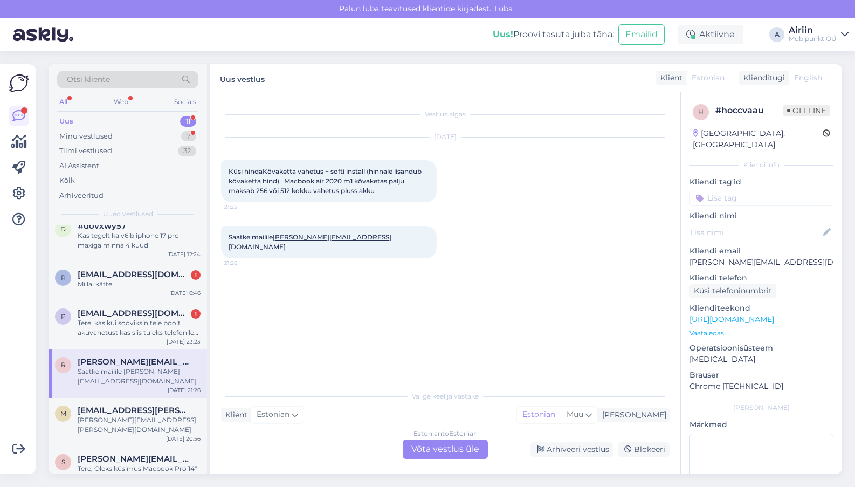
click at [162, 123] on div "Uus 11" at bounding box center [127, 121] width 141 height 15
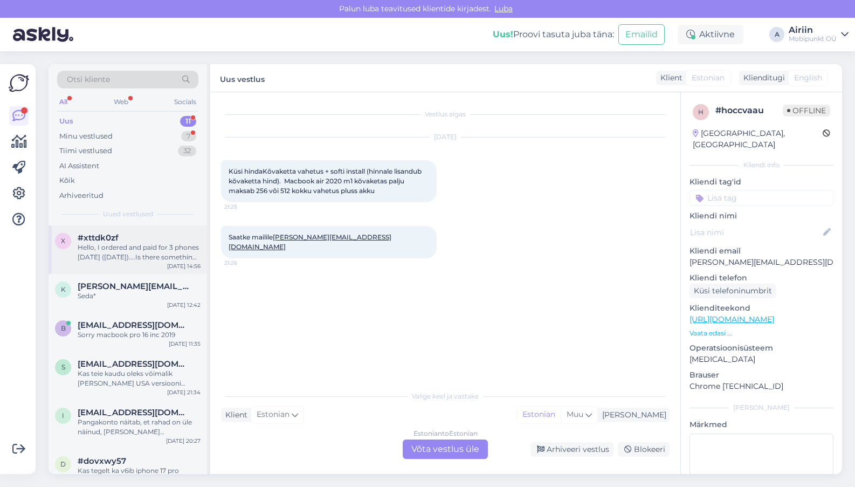
click at [119, 244] on div "Hello, I ordered and paid for 3 phones [DATE] ([DATE])....Is there something wr…" at bounding box center [139, 252] width 123 height 19
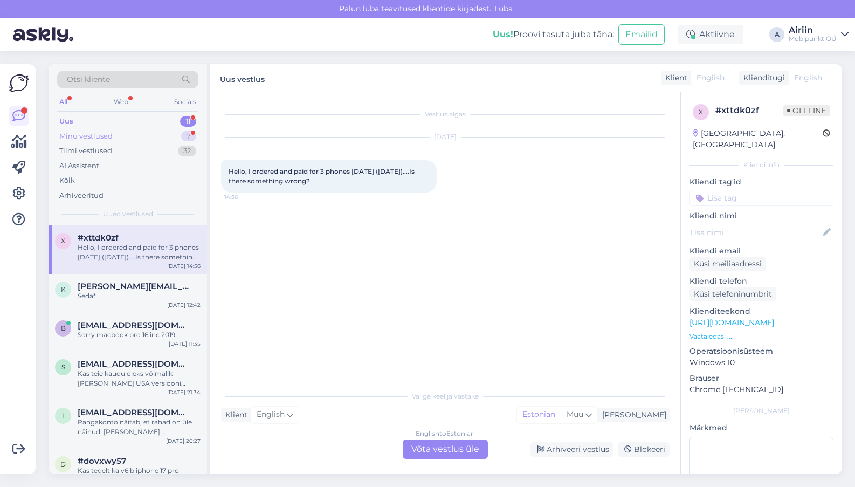
click at [159, 132] on div "Minu vestlused 7" at bounding box center [127, 136] width 141 height 15
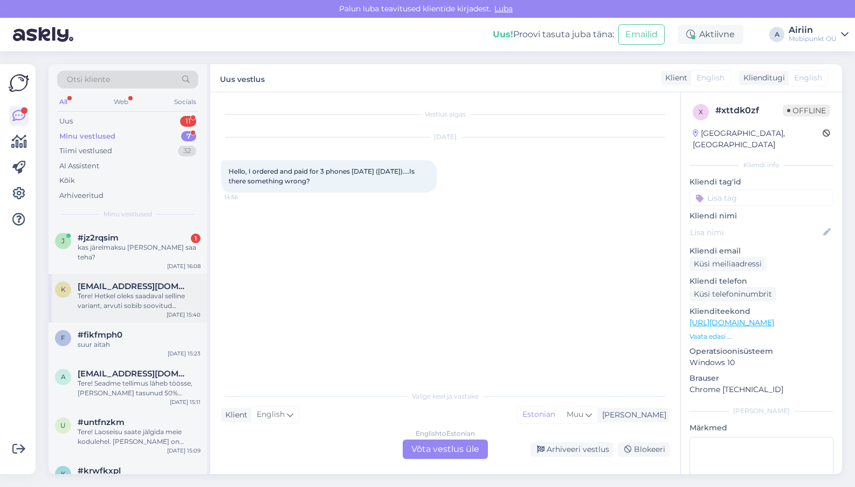
click at [129, 274] on div "k [EMAIL_ADDRESS][DOMAIN_NAME] Tere! Hetkel oleks saadaval selline variant, arv…" at bounding box center [128, 298] width 158 height 49
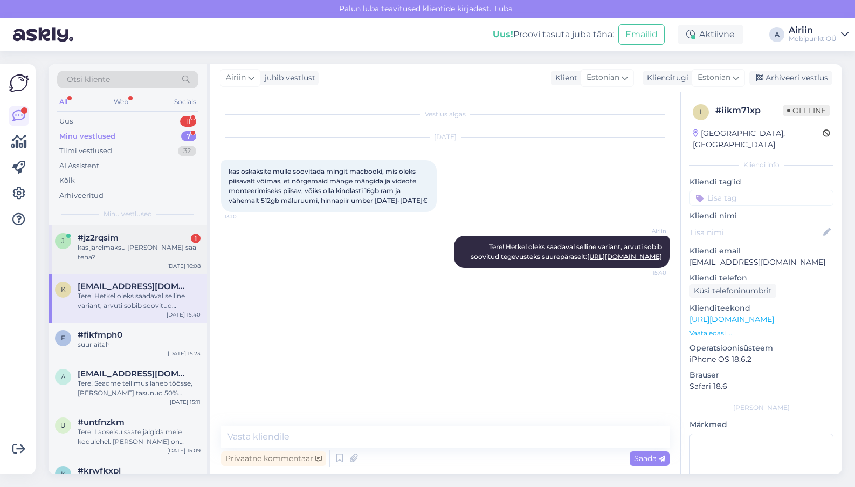
click at [130, 253] on div "j #jz2rqsim 1 kas järelmaksu [PERSON_NAME] saa teha? [DATE] 16:08" at bounding box center [128, 249] width 158 height 49
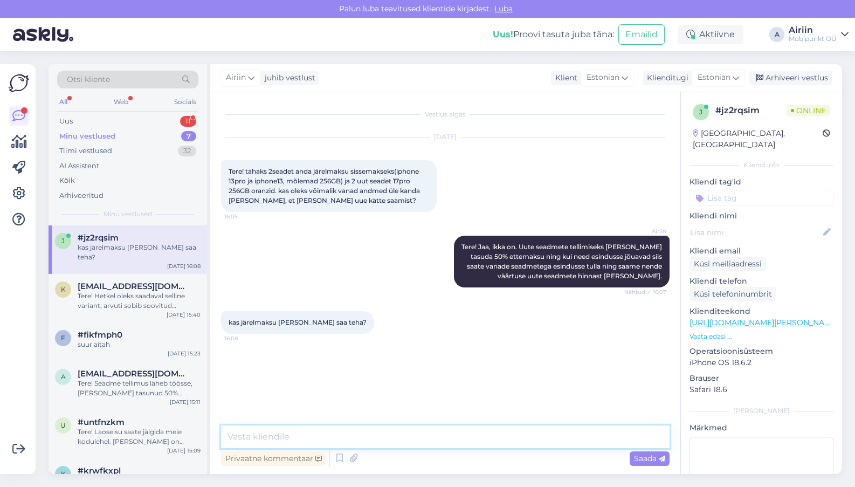
click at [356, 434] on textarea at bounding box center [445, 436] width 448 height 23
type textarea "Saab ikka, sellisel juhul on"
